Goal: Transaction & Acquisition: Purchase product/service

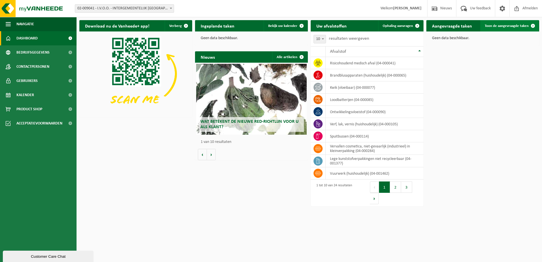
click at [517, 24] on span "Toon de aangevraagde taken" at bounding box center [507, 26] width 44 height 4
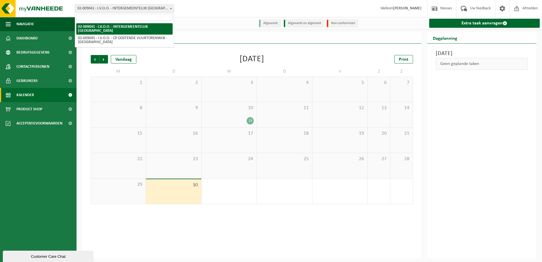
click at [172, 10] on span at bounding box center [171, 8] width 6 height 7
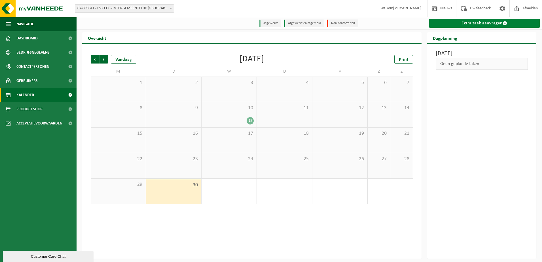
click at [485, 22] on link "Extra taak aanvragen" at bounding box center [485, 23] width 111 height 9
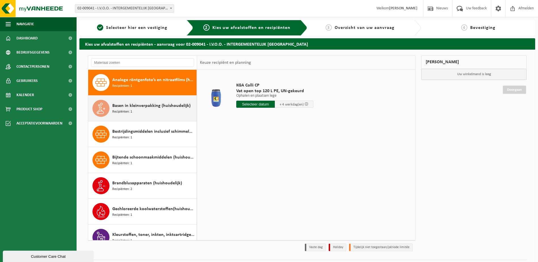
click at [157, 107] on span "Basen in kleinverpakking (huishoudelijk)" at bounding box center [151, 105] width 78 height 7
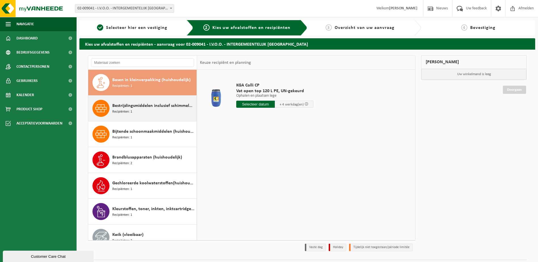
scroll to position [26, 0]
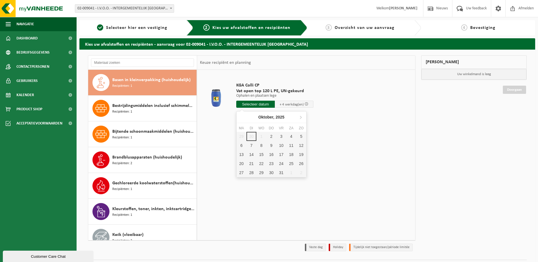
click at [266, 106] on input "text" at bounding box center [255, 104] width 39 height 7
click at [273, 137] on div "2" at bounding box center [271, 136] width 10 height 9
type input "Van 2025-10-02"
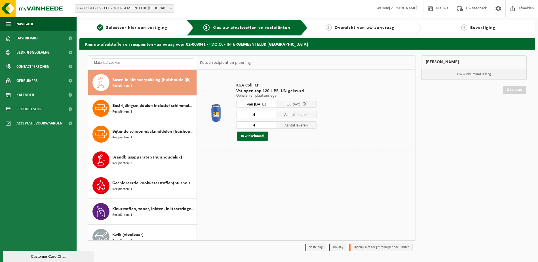
click at [263, 117] on input "4" at bounding box center [256, 114] width 40 height 7
type input "2"
click at [262, 125] on input "4" at bounding box center [256, 124] width 40 height 7
type input "2"
click at [261, 137] on button "In winkelmand" at bounding box center [252, 136] width 31 height 9
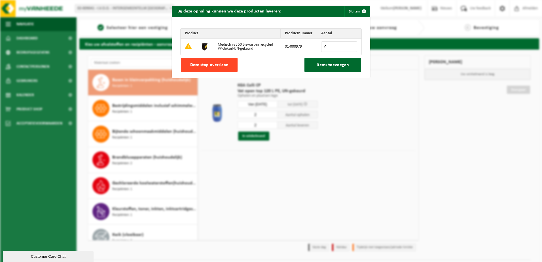
click at [220, 65] on span "Deze stap overslaan" at bounding box center [209, 65] width 38 height 5
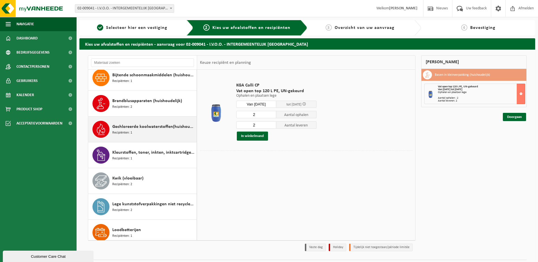
scroll to position [83, 0]
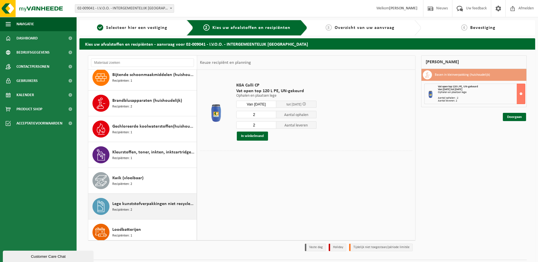
click at [153, 201] on span "Lege kunststofverpakkingen niet recycleerbaar" at bounding box center [153, 204] width 83 height 7
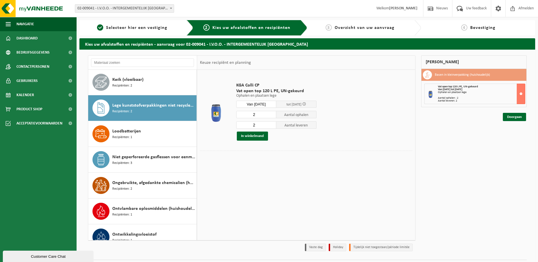
scroll to position [207, 0]
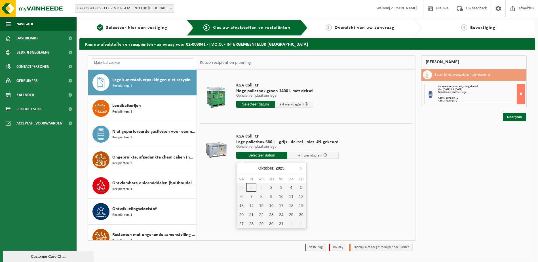
click at [262, 153] on input "text" at bounding box center [261, 155] width 51 height 7
click at [272, 186] on div "2" at bounding box center [271, 187] width 10 height 9
type input "Van 2025-10-02"
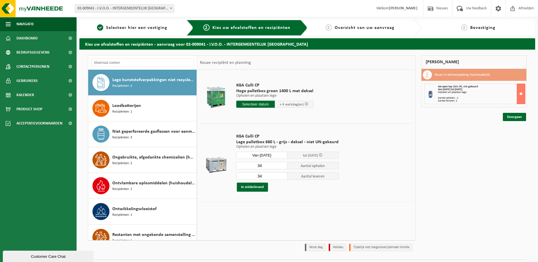
click at [268, 164] on input "34" at bounding box center [261, 165] width 51 height 7
type input "3"
click at [268, 179] on input "34" at bounding box center [261, 176] width 51 height 7
type input "3"
click at [260, 164] on input "number" at bounding box center [261, 165] width 51 height 7
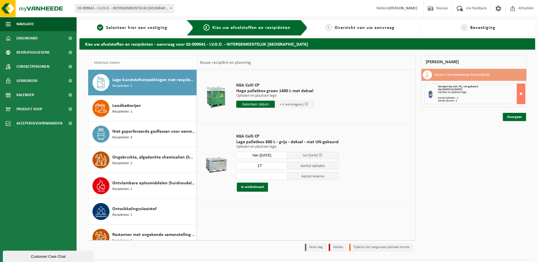
type input "17"
click at [272, 178] on input "number" at bounding box center [261, 176] width 51 height 7
type input "17"
click at [257, 186] on button "In winkelmand" at bounding box center [252, 187] width 31 height 9
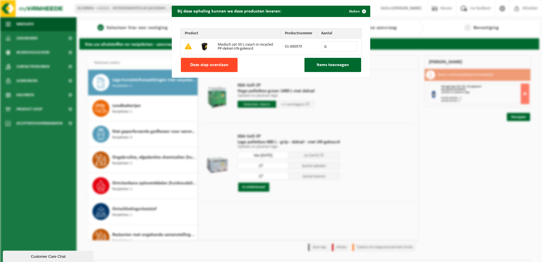
click at [213, 61] on button "Deze stap overslaan" at bounding box center [209, 65] width 57 height 14
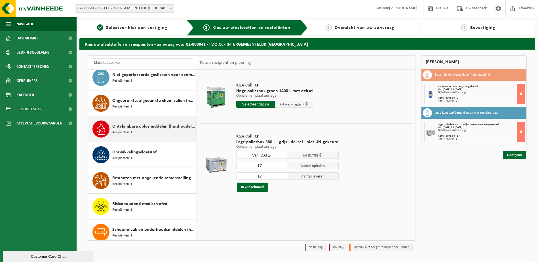
click at [145, 180] on span "Restanten met ongekende samenstelling (huishoudelijk)" at bounding box center [153, 178] width 83 height 7
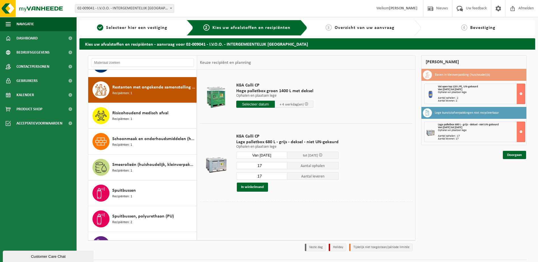
scroll to position [361, 0]
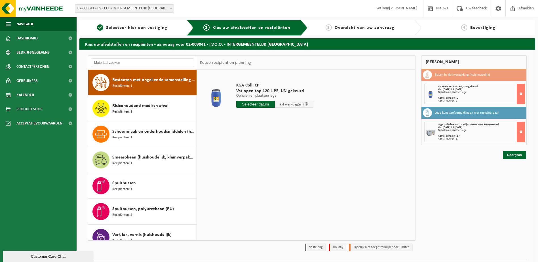
click at [253, 106] on input "text" at bounding box center [255, 104] width 39 height 7
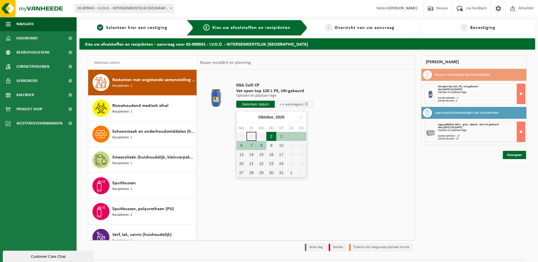
click at [269, 139] on div "2" at bounding box center [271, 136] width 10 height 9
type input "Van 2025-10-02"
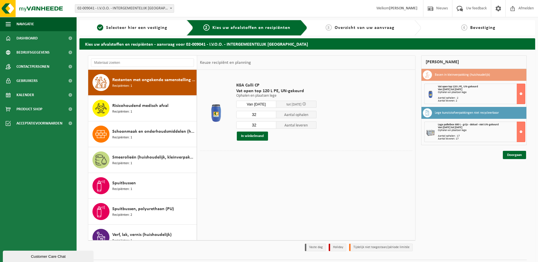
click at [261, 117] on input "32" at bounding box center [256, 114] width 40 height 7
type input "3"
type input "8"
click at [258, 121] on div "8 Aantal ophalen 32 Aantal leveren In winkelmand" at bounding box center [276, 126] width 80 height 30
click at [257, 126] on input "32" at bounding box center [256, 124] width 40 height 7
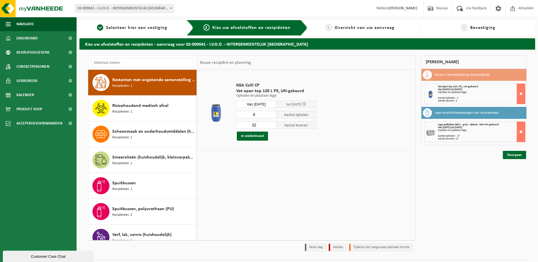
type input "3"
type input "8"
click at [255, 136] on button "In winkelmand" at bounding box center [252, 136] width 31 height 9
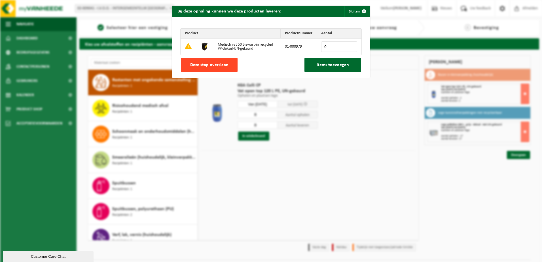
click at [215, 64] on span "Deze stap overslaan" at bounding box center [209, 65] width 38 height 5
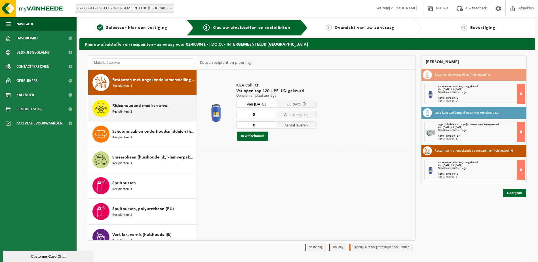
click at [138, 111] on div "Risicohoudend medisch afval Recipiënten: 1" at bounding box center [153, 108] width 83 height 17
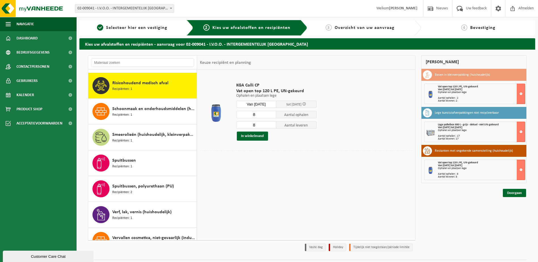
scroll to position [387, 0]
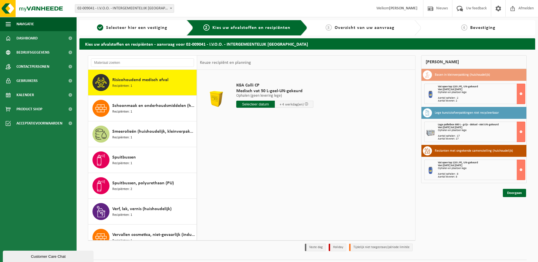
click at [258, 103] on input "text" at bounding box center [255, 104] width 39 height 7
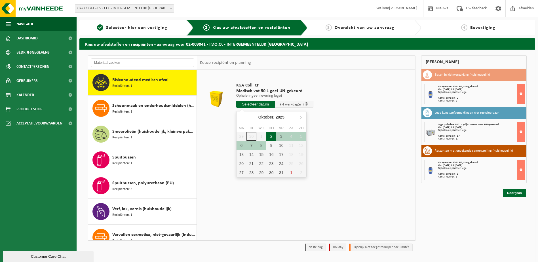
click at [272, 138] on div "2" at bounding box center [271, 136] width 10 height 9
type input "Van 2025-10-02"
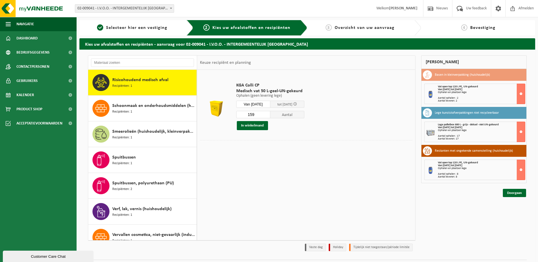
click at [260, 115] on input "159" at bounding box center [253, 114] width 34 height 7
type input "1"
type input "24"
click at [256, 126] on button "In winkelmand" at bounding box center [252, 125] width 31 height 9
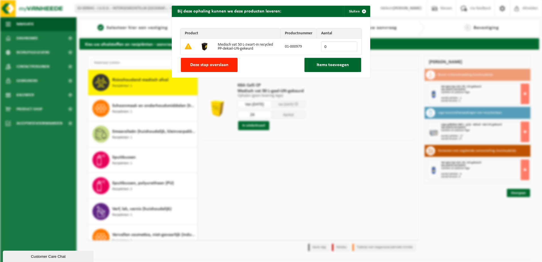
click at [340, 46] on input "0" at bounding box center [339, 46] width 36 height 10
type input "5"
type input "30"
click at [326, 66] on span "Items toevoegen" at bounding box center [333, 65] width 32 height 5
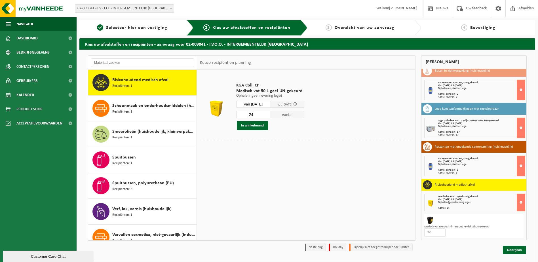
scroll to position [5, 0]
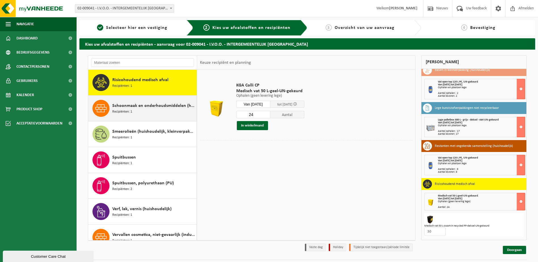
click at [131, 104] on span "Schoonmaak en onderhoudsmiddelen (huishoudelijk)" at bounding box center [153, 105] width 83 height 7
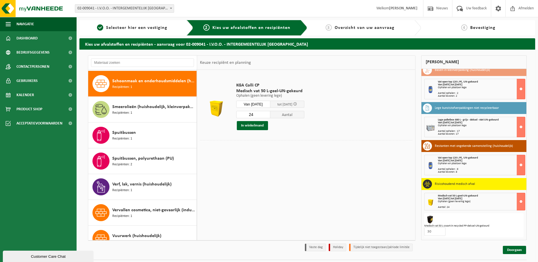
scroll to position [413, 0]
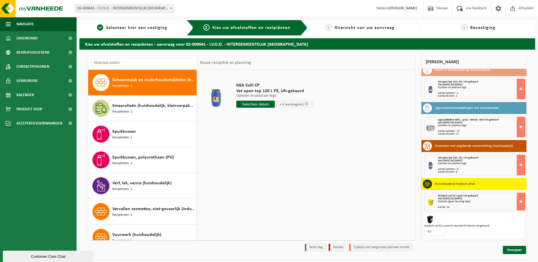
click at [245, 106] on input "text" at bounding box center [255, 104] width 39 height 7
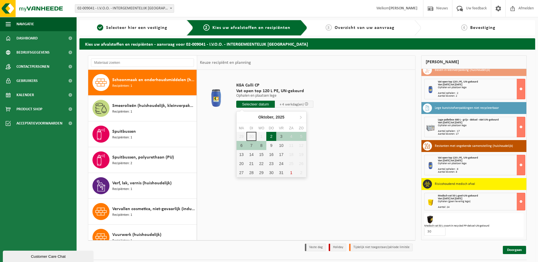
click at [269, 134] on div "2" at bounding box center [271, 136] width 10 height 9
type input "Van 2025-10-02"
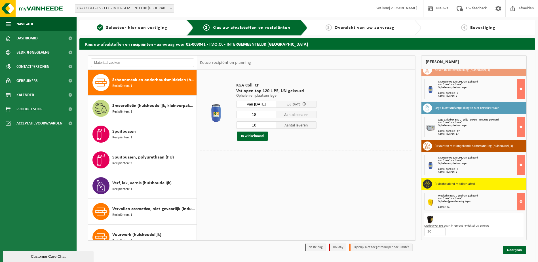
click at [258, 113] on input "18" at bounding box center [256, 114] width 40 height 7
type input "1"
type input "3"
click at [258, 125] on input "18" at bounding box center [256, 124] width 40 height 7
type input "1"
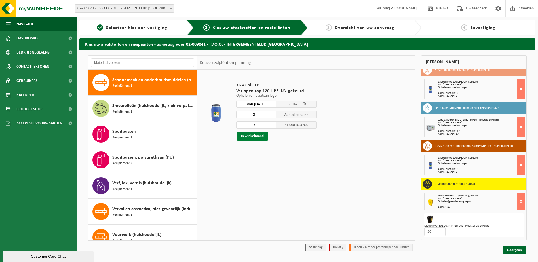
type input "3"
click at [256, 133] on button "In winkelmand" at bounding box center [252, 136] width 31 height 9
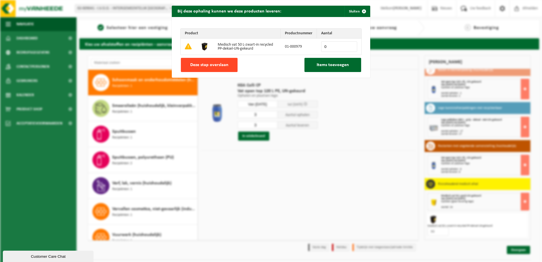
click at [213, 65] on span "Deze stap overslaan" at bounding box center [209, 65] width 38 height 5
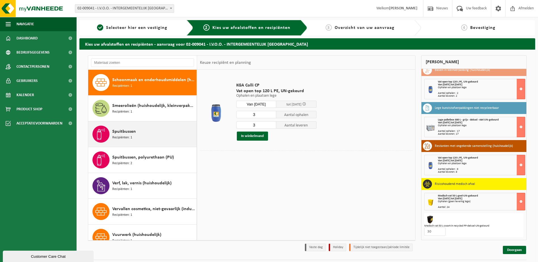
click at [161, 135] on div "Spuitbussen Recipiënten: 1" at bounding box center [153, 134] width 83 height 17
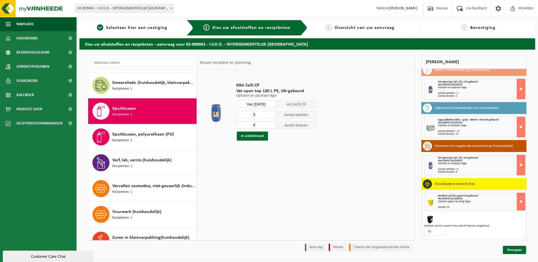
scroll to position [449, 0]
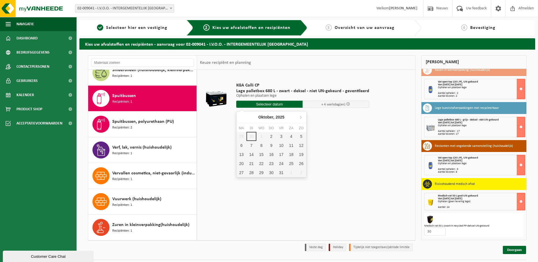
click at [269, 101] on input "text" at bounding box center [269, 104] width 67 height 7
click at [271, 135] on div "2" at bounding box center [271, 136] width 10 height 9
type input "Van 2025-10-02"
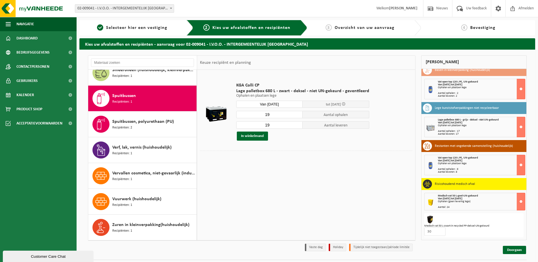
click at [270, 115] on input "19" at bounding box center [269, 114] width 67 height 7
type input "1"
type input "4"
click at [278, 127] on input "19" at bounding box center [269, 124] width 67 height 7
type input "1"
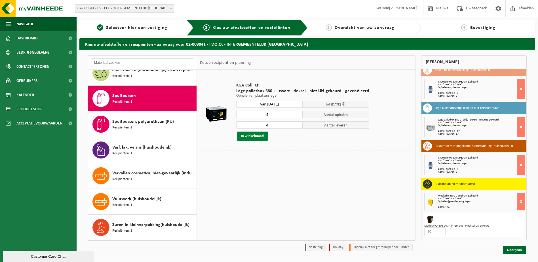
type input "4"
click at [257, 137] on button "In winkelmand" at bounding box center [252, 136] width 31 height 9
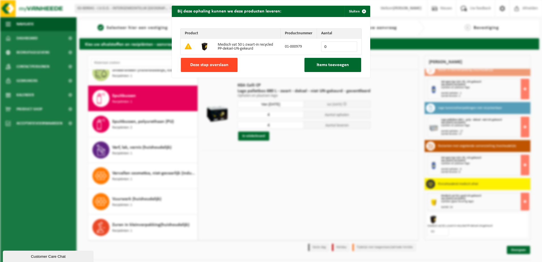
click at [209, 66] on span "Deze stap overslaan" at bounding box center [209, 65] width 38 height 5
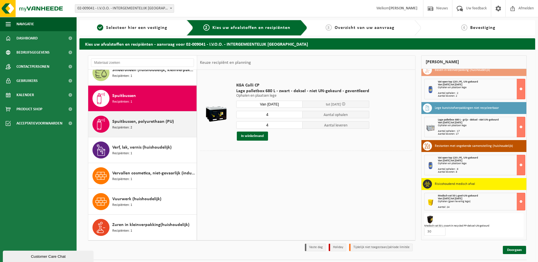
click at [127, 121] on span "Spuitbussen, polyurethaan (PU)" at bounding box center [143, 121] width 62 height 7
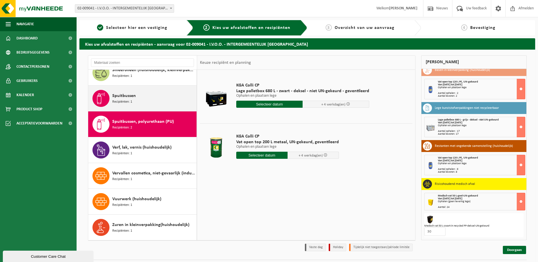
click at [161, 100] on div "Spuitbussen Recipiënten: 1" at bounding box center [153, 98] width 83 height 17
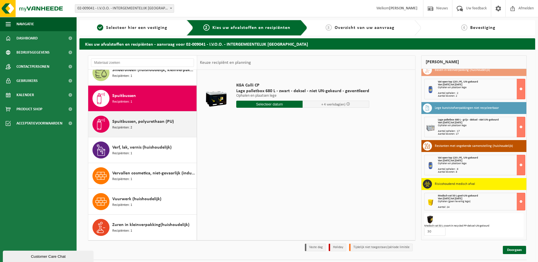
click at [153, 122] on span "Spuitbussen, polyurethaan (PU)" at bounding box center [143, 121] width 62 height 7
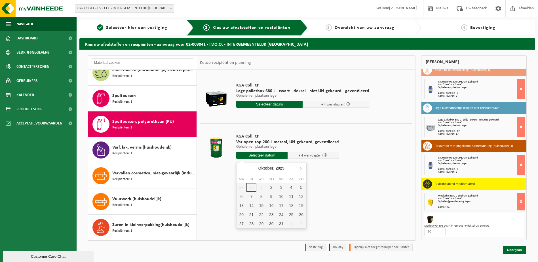
click at [263, 156] on input "text" at bounding box center [261, 155] width 51 height 7
click at [274, 190] on div "2" at bounding box center [271, 187] width 10 height 9
type input "Van 2025-10-02"
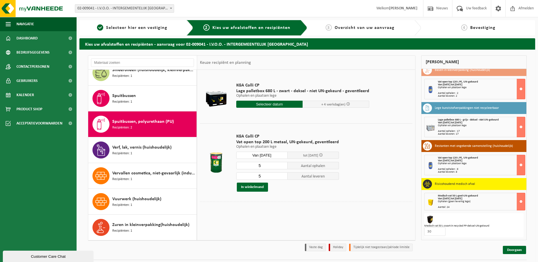
click at [264, 167] on input "5" at bounding box center [261, 165] width 51 height 7
type input "2"
click at [265, 175] on input "5" at bounding box center [261, 176] width 51 height 7
type input "2"
click at [249, 186] on button "In winkelmand" at bounding box center [252, 187] width 31 height 9
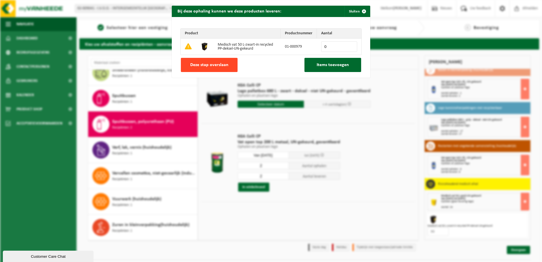
click at [222, 67] on span "Deze stap overslaan" at bounding box center [209, 65] width 38 height 5
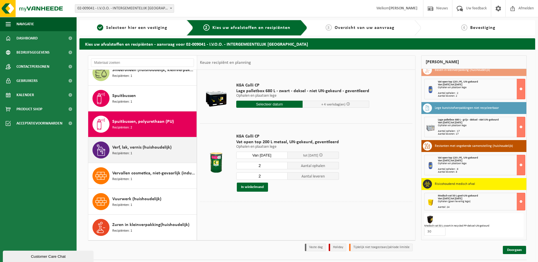
click at [139, 152] on div "Verf, lak, vernis (huishoudelijk) Recipiënten: 1" at bounding box center [153, 150] width 83 height 17
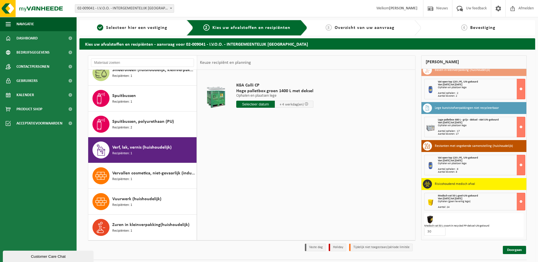
click at [257, 106] on input "text" at bounding box center [255, 104] width 39 height 7
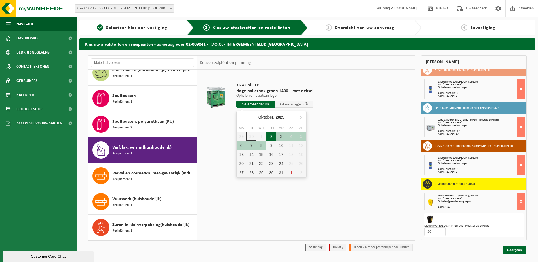
click at [272, 138] on div "2" at bounding box center [271, 136] width 10 height 9
type input "Van 2025-10-02"
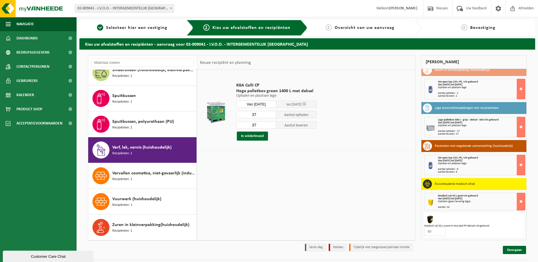
drag, startPoint x: 256, startPoint y: 115, endPoint x: 249, endPoint y: 115, distance: 7.4
click at [249, 115] on input "37" at bounding box center [256, 114] width 40 height 7
type input "16"
click at [263, 125] on input "37" at bounding box center [256, 124] width 40 height 7
type input "3"
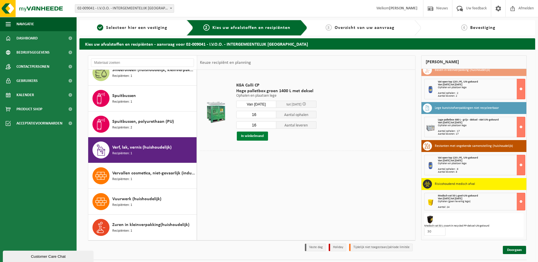
type input "16"
click at [256, 138] on button "In winkelmand" at bounding box center [252, 136] width 31 height 9
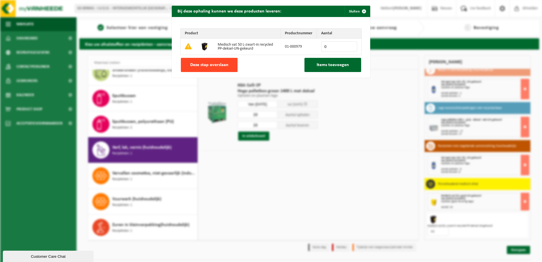
click at [218, 68] on button "Deze stap overslaan" at bounding box center [209, 65] width 57 height 14
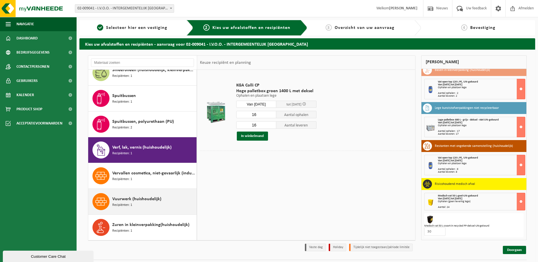
scroll to position [15, 0]
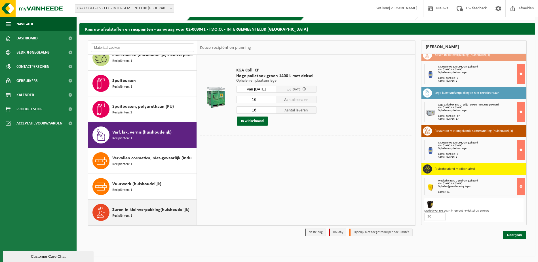
click at [143, 208] on span "Zuren in kleinverpakking(huishoudelijk)" at bounding box center [150, 210] width 77 height 7
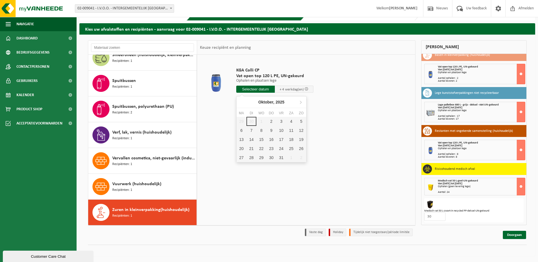
click at [256, 89] on input "text" at bounding box center [255, 89] width 39 height 7
click at [275, 123] on div "2" at bounding box center [271, 121] width 10 height 9
type input "Van 2025-10-02"
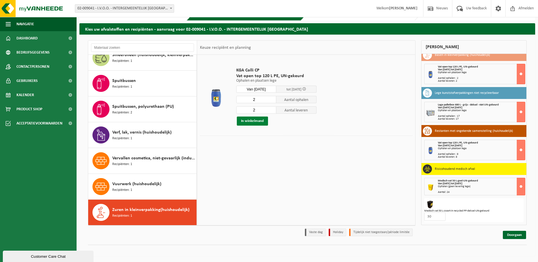
click at [252, 120] on button "In winkelmand" at bounding box center [252, 121] width 31 height 9
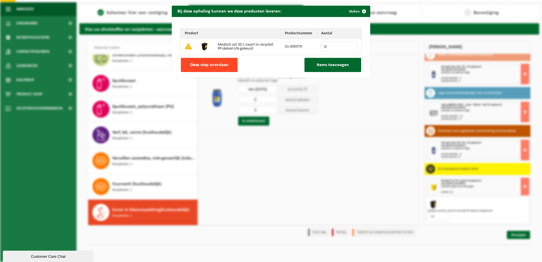
click at [215, 64] on span "Deze stap overslaan" at bounding box center [209, 65] width 38 height 5
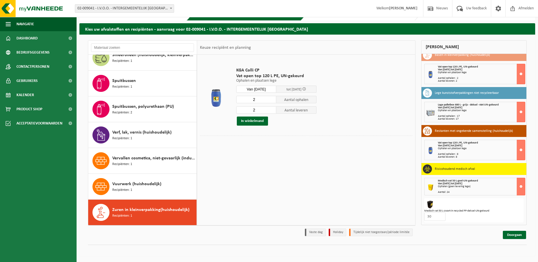
click at [535, 148] on div "Analoge röntgenfoto’s en nitraatfilms (huishoudelijk) Recipiënten: 1 Basen in k…" at bounding box center [307, 146] width 456 height 222
click at [138, 131] on span "Verf, lak, vernis (huishoudelijk)" at bounding box center [141, 132] width 59 height 7
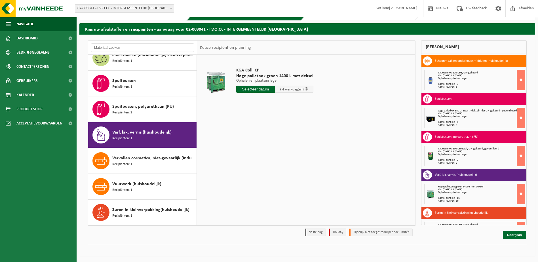
scroll to position [195, 0]
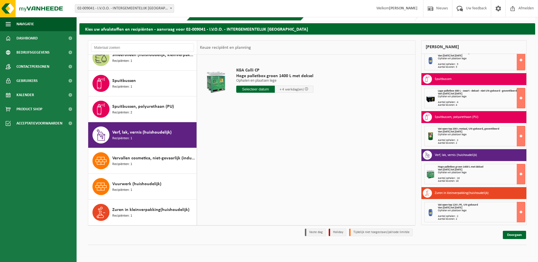
click at [257, 88] on input "text" at bounding box center [255, 89] width 39 height 7
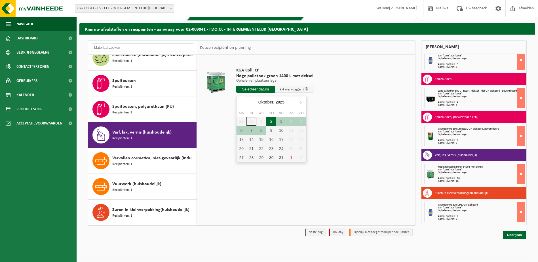
click at [273, 118] on div "2" at bounding box center [271, 121] width 10 height 9
type input "Van 2025-10-02"
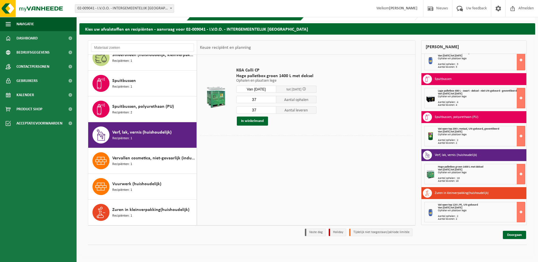
click at [260, 100] on input "37" at bounding box center [256, 99] width 40 height 7
click at [115, 48] on input "text" at bounding box center [142, 47] width 103 height 9
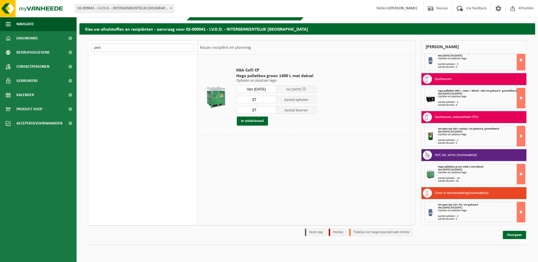
scroll to position [0, 0]
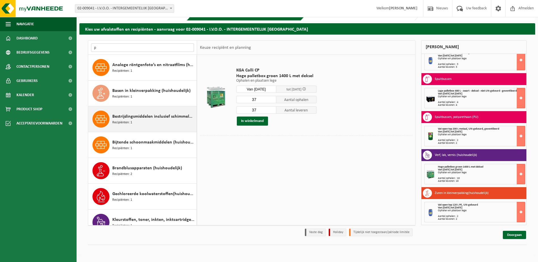
type input "p"
click at [148, 114] on span "Bestrijdingsmiddelen inclusief schimmelwerende beschermingsmiddelen (huishoudel…" at bounding box center [153, 116] width 83 height 7
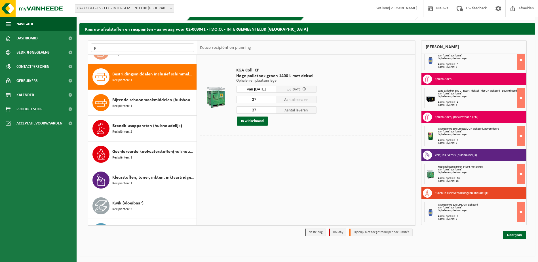
scroll to position [52, 0]
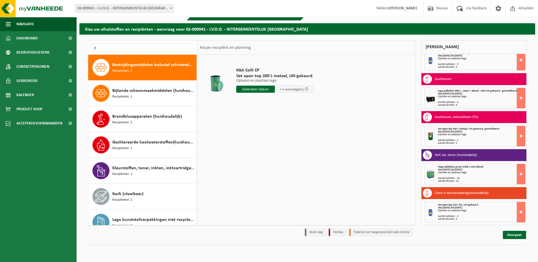
click at [255, 90] on input "text" at bounding box center [255, 89] width 39 height 7
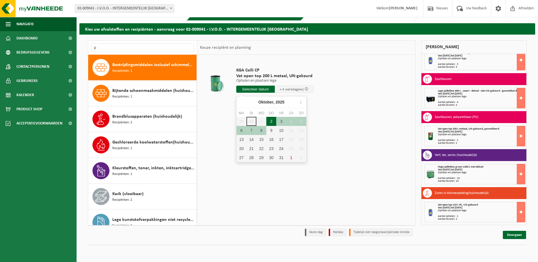
click at [269, 121] on div "2" at bounding box center [271, 121] width 10 height 9
type input "Van 2025-10-02"
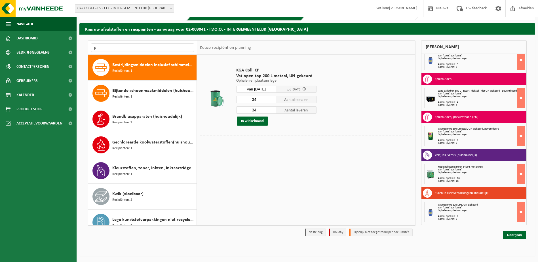
click at [260, 102] on input "34" at bounding box center [256, 99] width 40 height 7
type input "4"
click at [261, 108] on input "34" at bounding box center [256, 109] width 40 height 7
type input "3"
type input "4"
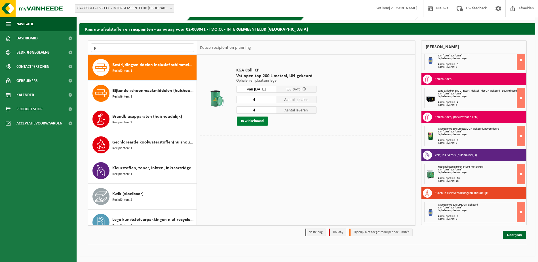
click at [256, 120] on button "In winkelmand" at bounding box center [252, 121] width 31 height 9
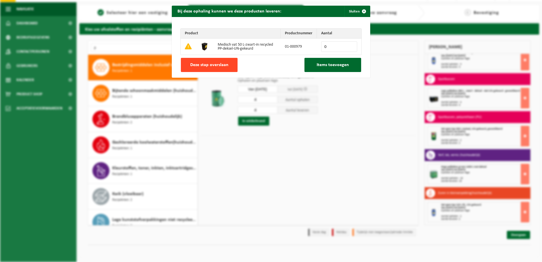
click at [222, 65] on span "Deze stap overslaan" at bounding box center [209, 65] width 38 height 5
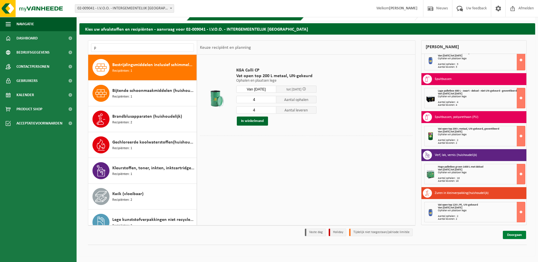
click at [510, 237] on link "Doorgaan" at bounding box center [514, 235] width 23 height 8
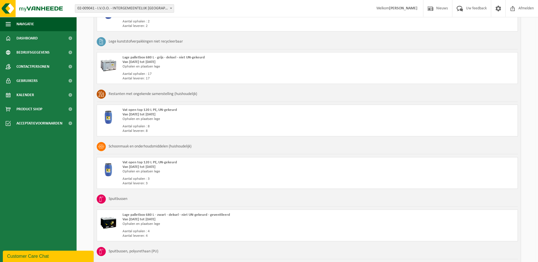
scroll to position [68, 0]
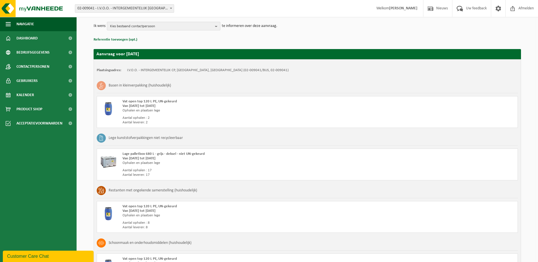
click at [188, 28] on span "Kies bestaand contactpersoon" at bounding box center [161, 26] width 103 height 9
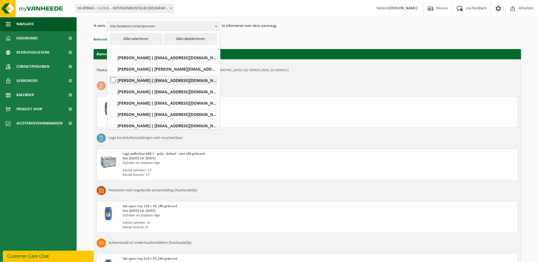
click at [112, 79] on label "Sammy Derycke ( sammy.derycke@oostende.be )" at bounding box center [164, 80] width 108 height 9
click at [109, 73] on input "Sammy Derycke ( sammy.derycke@oostende.be )" at bounding box center [108, 73] width 0 height 0
checkbox input "true"
click at [115, 125] on label "Maxim Tolpe ( maxim.tolpe@oostende.be )" at bounding box center [164, 125] width 108 height 9
click at [109, 119] on input "Maxim Tolpe ( maxim.tolpe@oostende.be )" at bounding box center [108, 118] width 0 height 0
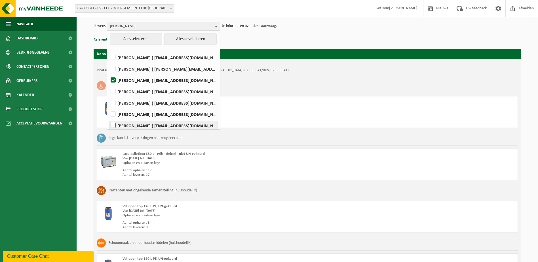
checkbox input "true"
click at [201, 28] on span "Sammy Derycke, Maxim Tolpe" at bounding box center [161, 26] width 103 height 9
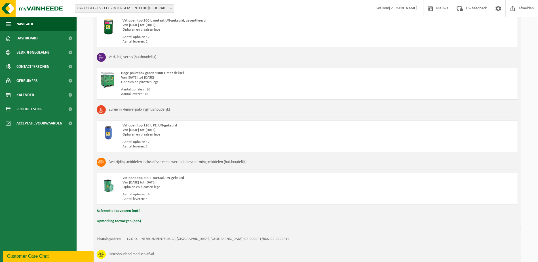
scroll to position [493, 0]
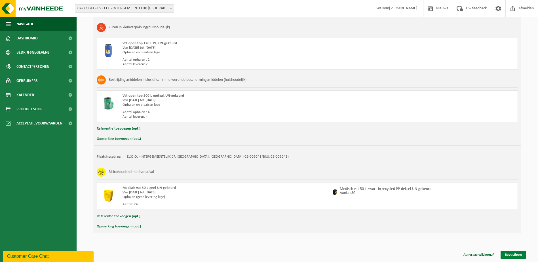
click at [515, 255] on link "Bevestigen" at bounding box center [514, 255] width 26 height 8
